Goal: Task Accomplishment & Management: Use online tool/utility

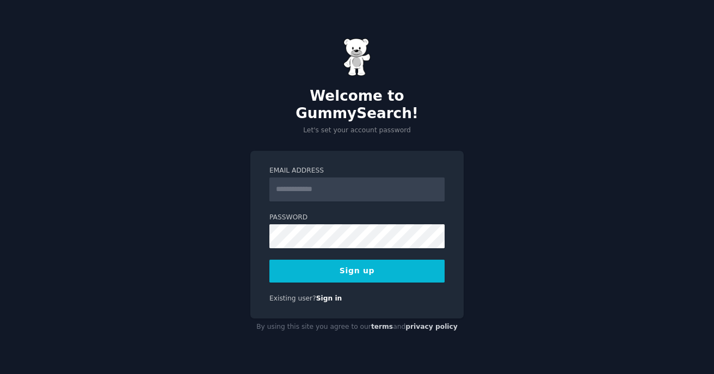
click at [384, 183] on input "Email Address" at bounding box center [356, 189] width 175 height 24
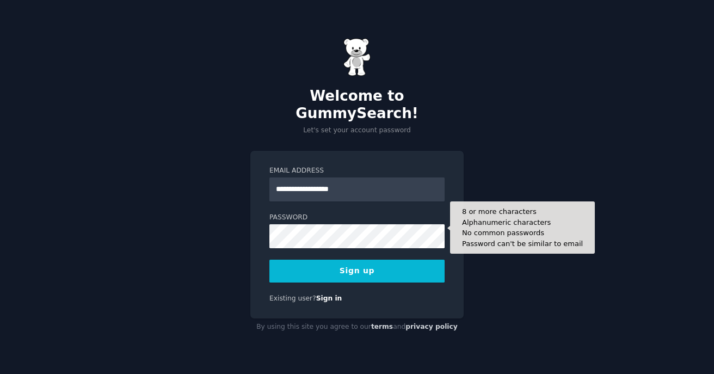
type input "**********"
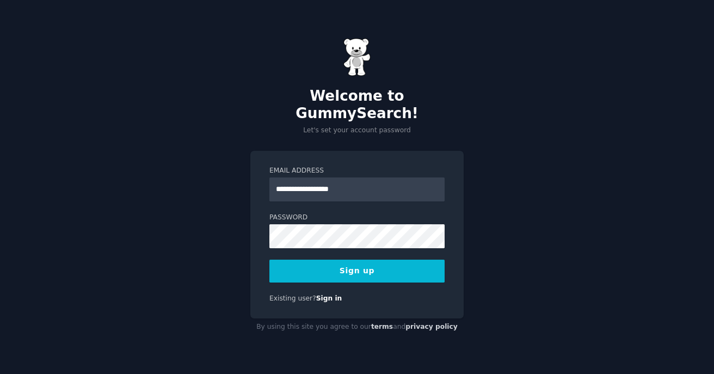
click at [406, 266] on button "Sign up" at bounding box center [356, 271] width 175 height 23
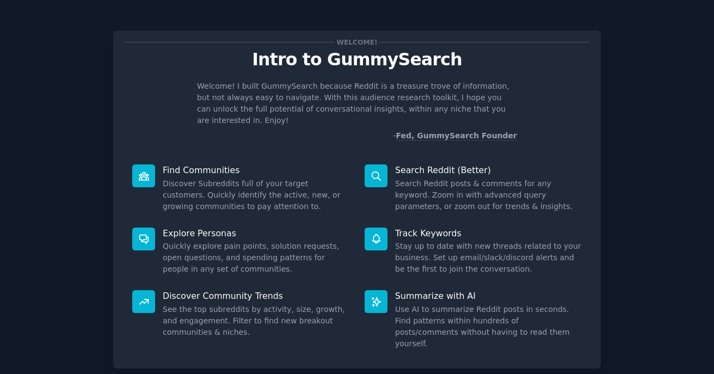
click at [213, 164] on p "Find Communities" at bounding box center [256, 169] width 187 height 11
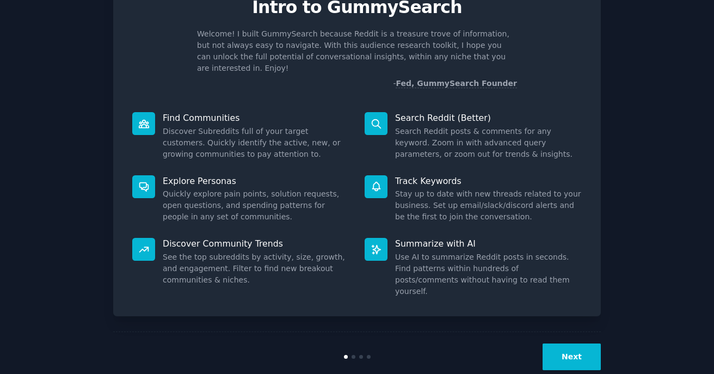
click at [575, 343] on button "Next" at bounding box center [572, 356] width 58 height 27
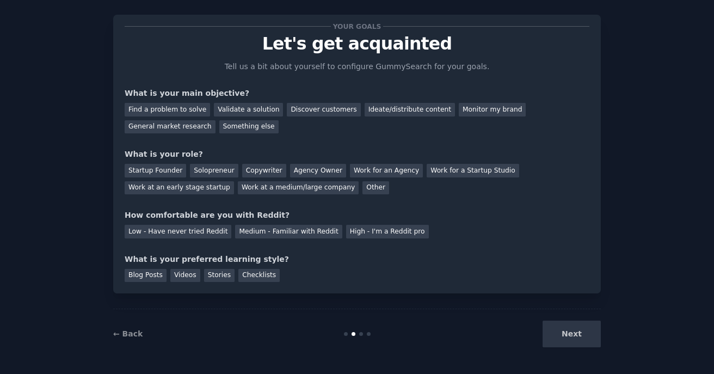
click at [574, 321] on div "Next" at bounding box center [519, 334] width 163 height 27
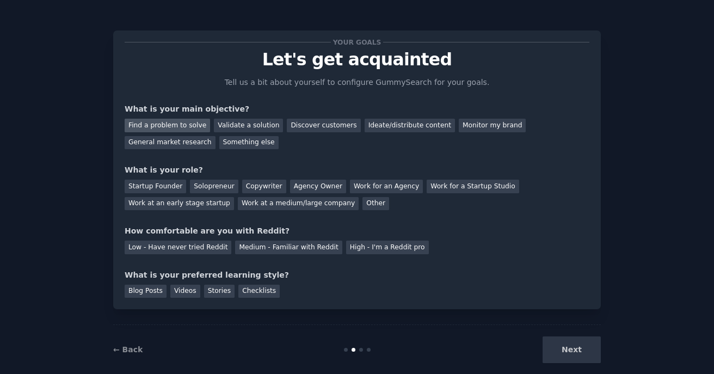
click at [189, 125] on div "Find a problem to solve" at bounding box center [167, 126] width 85 height 14
click at [212, 186] on div "Solopreneur" at bounding box center [214, 187] width 48 height 14
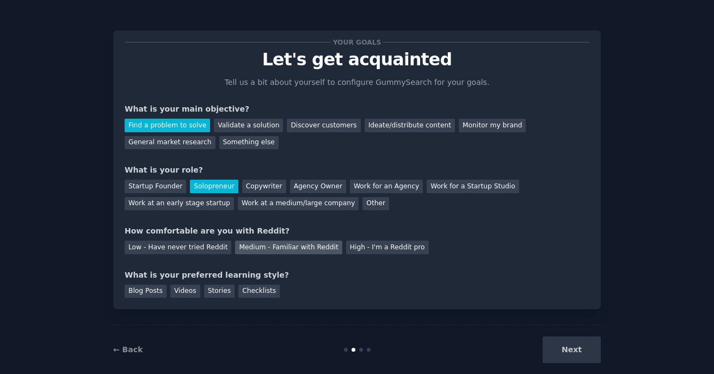
click at [284, 248] on div "Medium - Familiar with Reddit" at bounding box center [288, 248] width 107 height 14
click at [150, 293] on div "Blog Posts" at bounding box center [146, 292] width 42 height 14
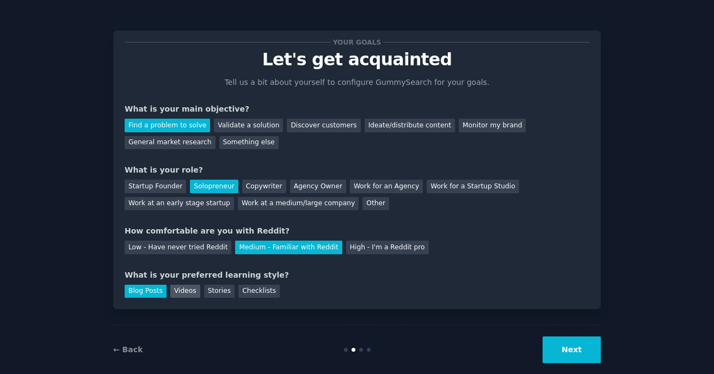
click at [176, 292] on div "Videos" at bounding box center [185, 292] width 30 height 14
click at [149, 290] on div "Blog Posts" at bounding box center [146, 292] width 42 height 14
click at [573, 350] on button "Next" at bounding box center [572, 349] width 58 height 27
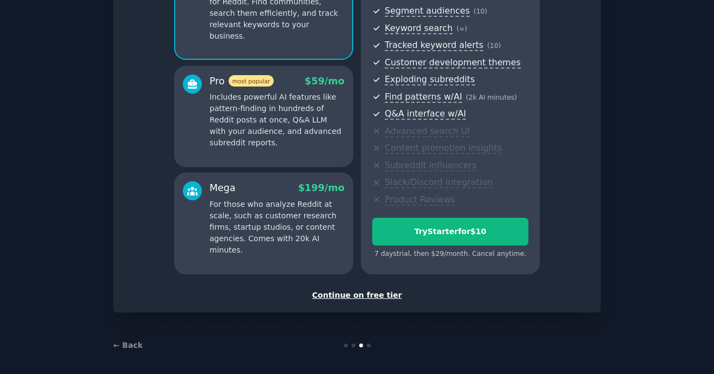
scroll to position [138, 0]
click at [376, 293] on div "Continue on free tier" at bounding box center [357, 295] width 465 height 11
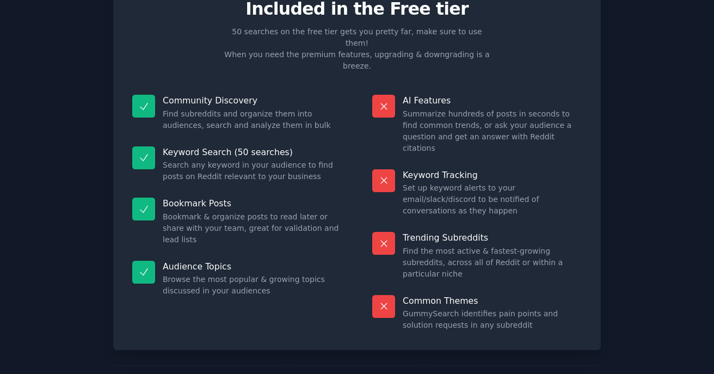
scroll to position [50, 0]
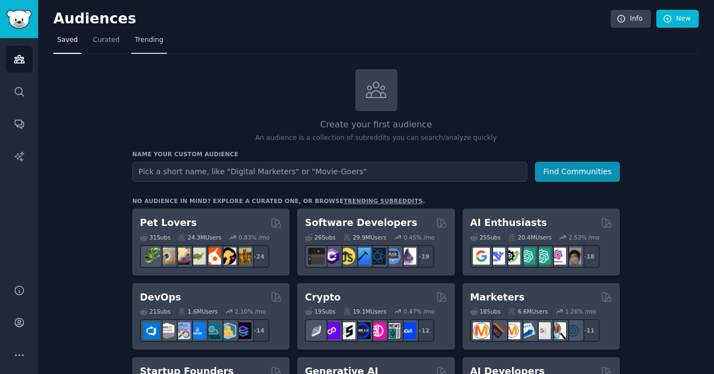
click at [154, 38] on span "Trending" at bounding box center [149, 40] width 28 height 10
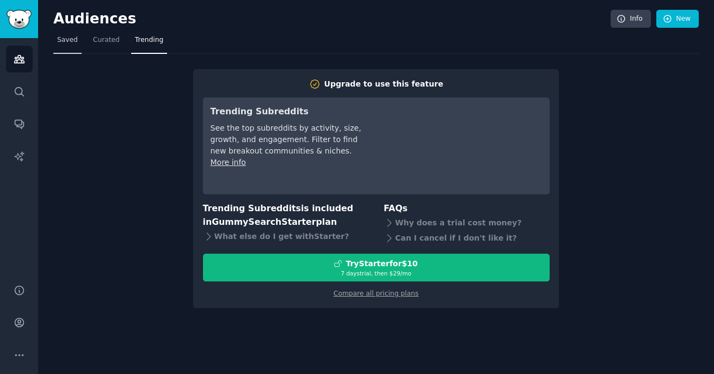
click at [76, 45] on link "Saved" at bounding box center [67, 43] width 28 height 22
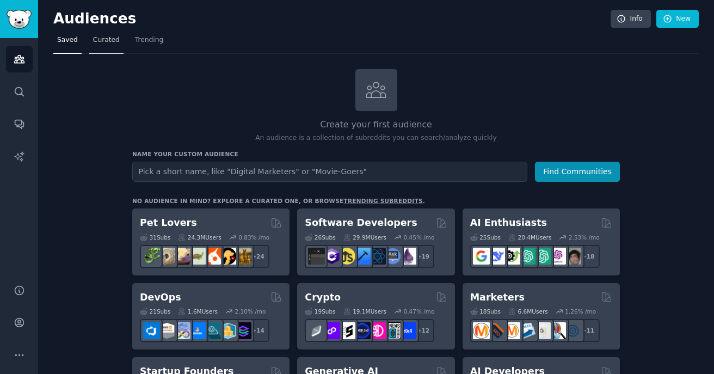
click at [96, 45] on link "Curated" at bounding box center [106, 43] width 34 height 22
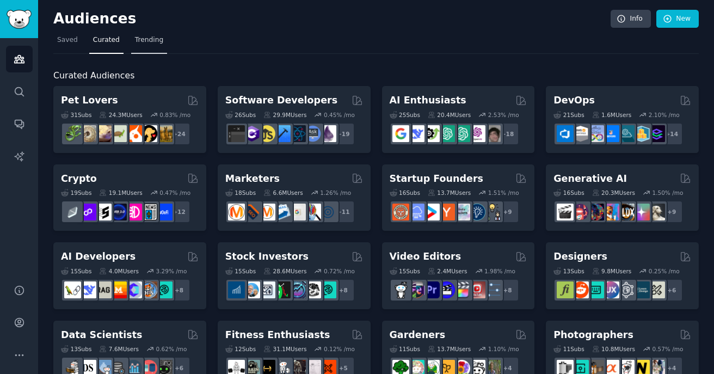
click at [148, 40] on span "Trending" at bounding box center [149, 40] width 28 height 10
